Goal: Transaction & Acquisition: Purchase product/service

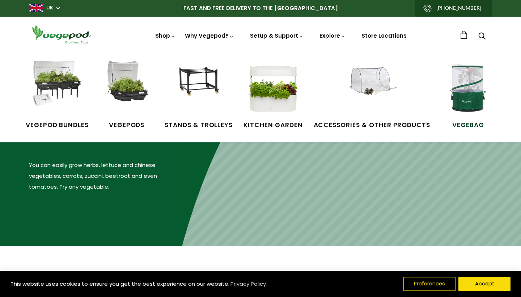
click at [464, 103] on img at bounding box center [468, 88] width 54 height 54
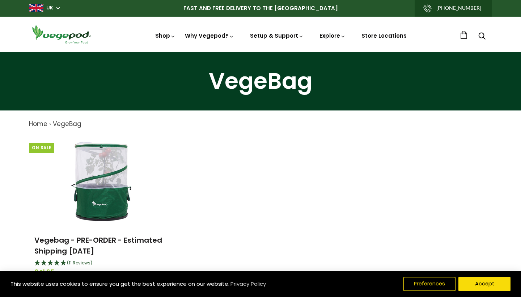
click at [243, 155] on div "On Sale Vegebag - PRE-ORDER - Estimated Shipping September 15th (11 Reviews) £4…" at bounding box center [254, 221] width 475 height 171
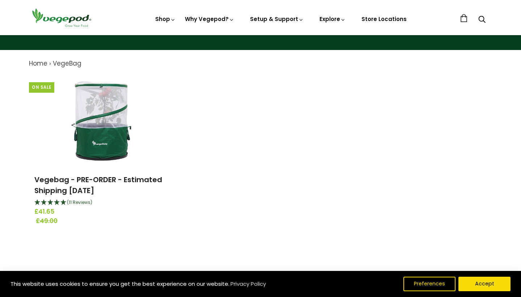
scroll to position [59, 0]
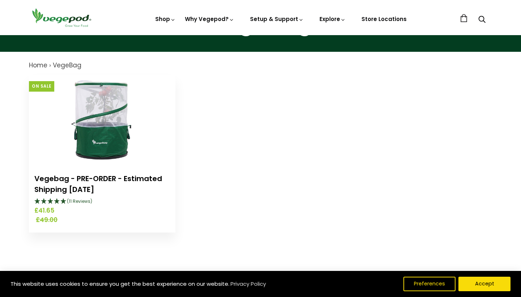
click at [61, 179] on link "Vegebag - PRE-ORDER - Estimated Shipping September 15th" at bounding box center [98, 183] width 128 height 21
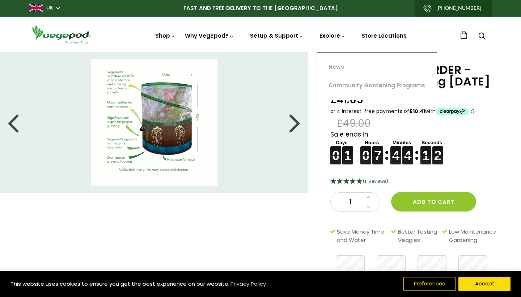
click at [340, 35] on link "Explore" at bounding box center [333, 49] width 26 height 34
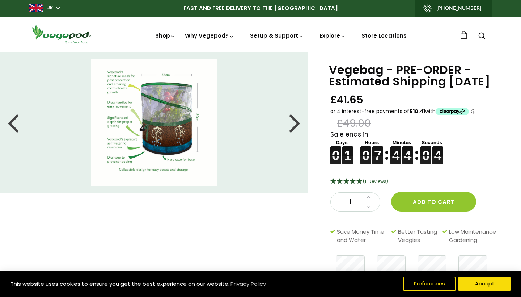
click at [299, 124] on div at bounding box center [295, 122] width 12 height 33
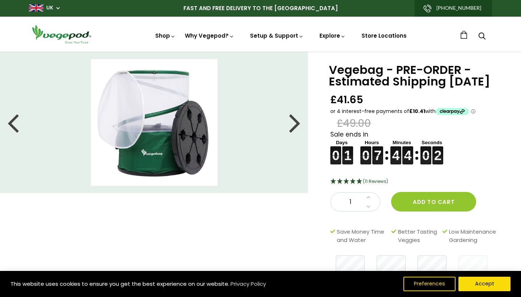
click at [298, 125] on div at bounding box center [295, 122] width 12 height 33
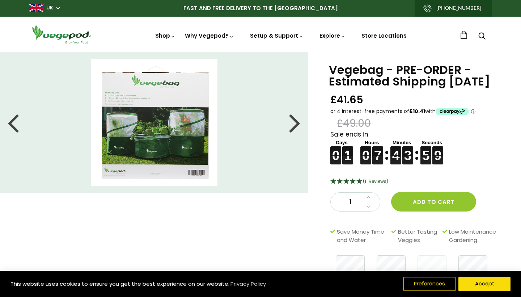
click at [298, 125] on div at bounding box center [295, 122] width 12 height 33
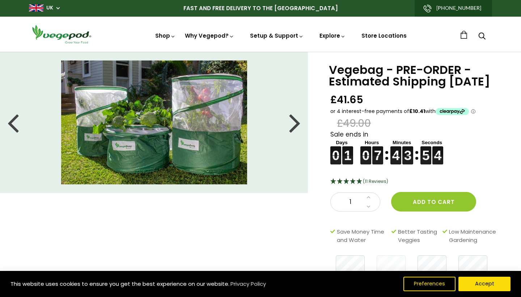
click at [298, 125] on div at bounding box center [295, 122] width 12 height 33
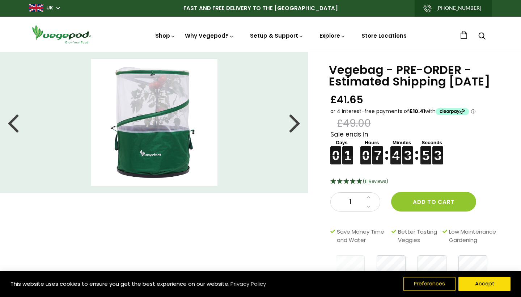
click at [298, 125] on div at bounding box center [295, 122] width 12 height 33
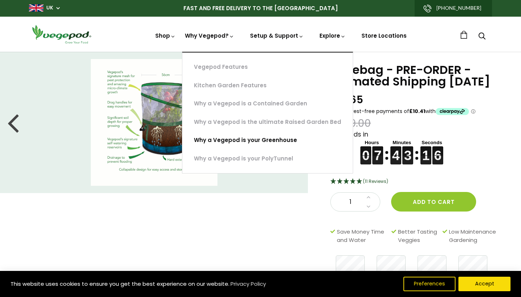
click at [229, 139] on link "Why a Vegepod is your Greenhouse" at bounding box center [267, 140] width 170 height 18
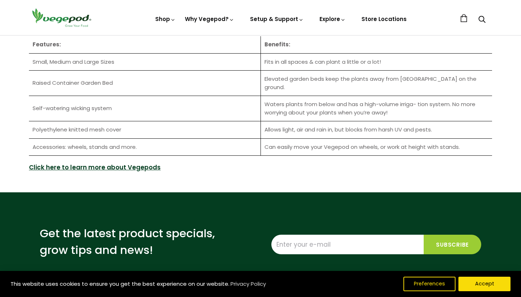
scroll to position [1015, 0]
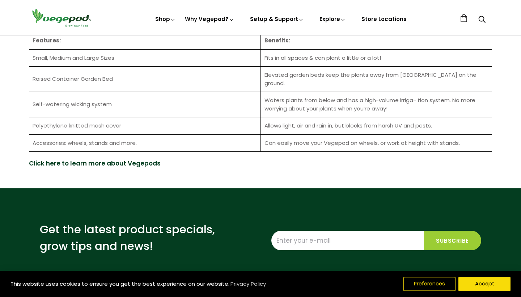
click at [117, 134] on td "Accessories: wheels, stands and more." at bounding box center [145, 142] width 232 height 17
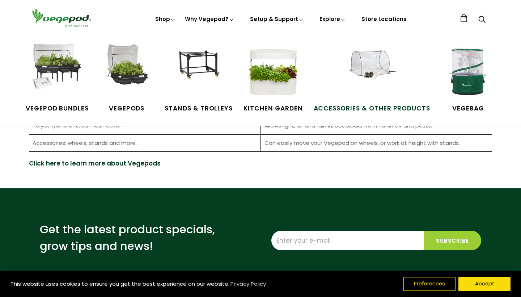
click at [370, 109] on span "Accessories & Other Products" at bounding box center [372, 108] width 117 height 9
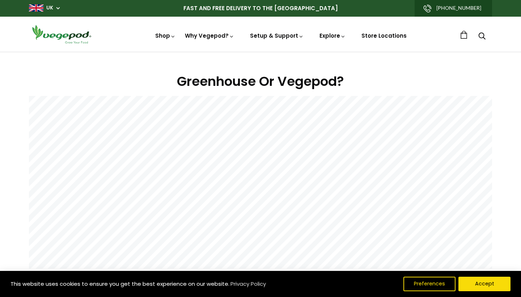
scroll to position [0, 0]
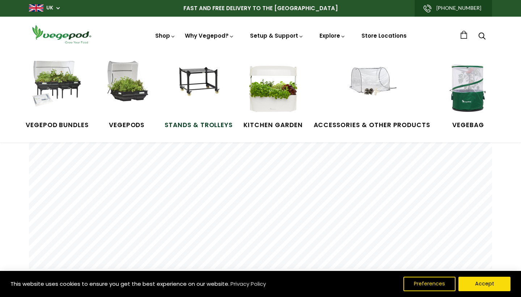
click at [190, 81] on img at bounding box center [199, 88] width 54 height 54
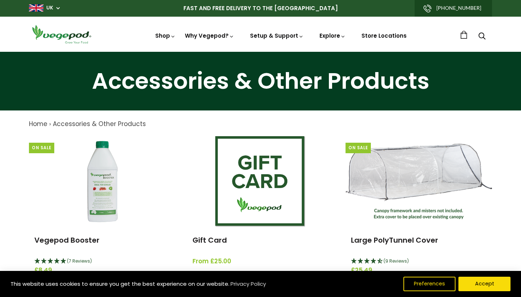
click at [337, 125] on ol "Home › Accessories & Other Products" at bounding box center [260, 123] width 463 height 9
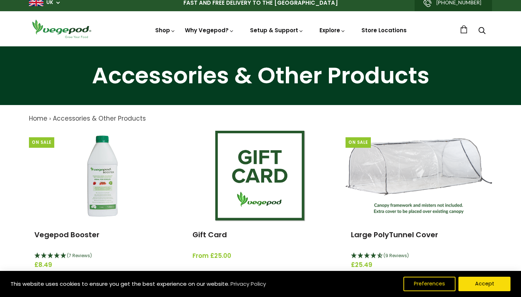
scroll to position [0, 0]
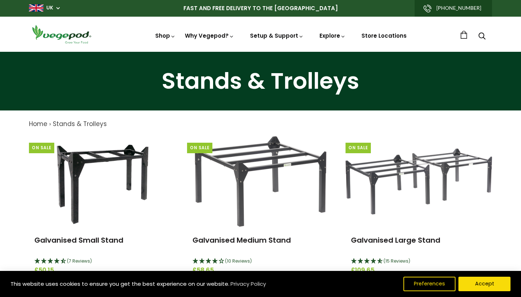
click at [482, 35] on icon "Search" at bounding box center [482, 35] width 7 height 9
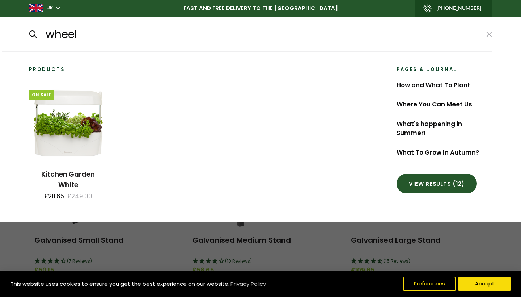
type input "wheels"
